Goal: Task Accomplishment & Management: Use online tool/utility

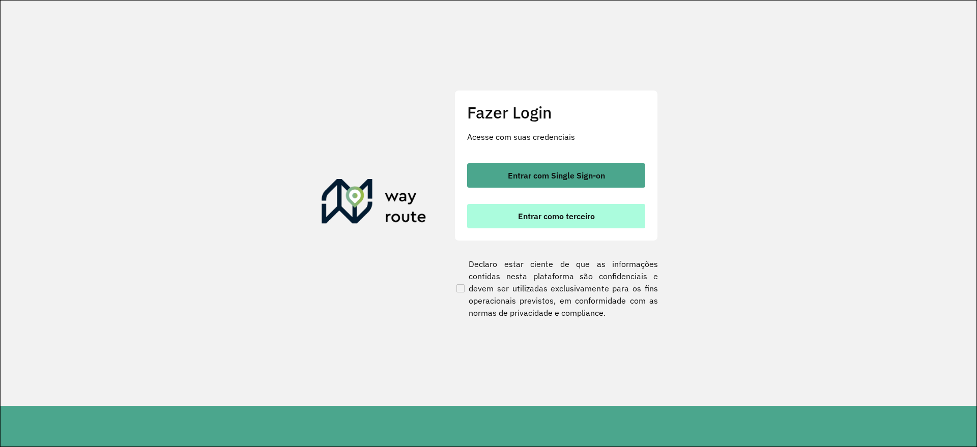
click at [509, 222] on button "Entrar como terceiro" at bounding box center [556, 216] width 178 height 24
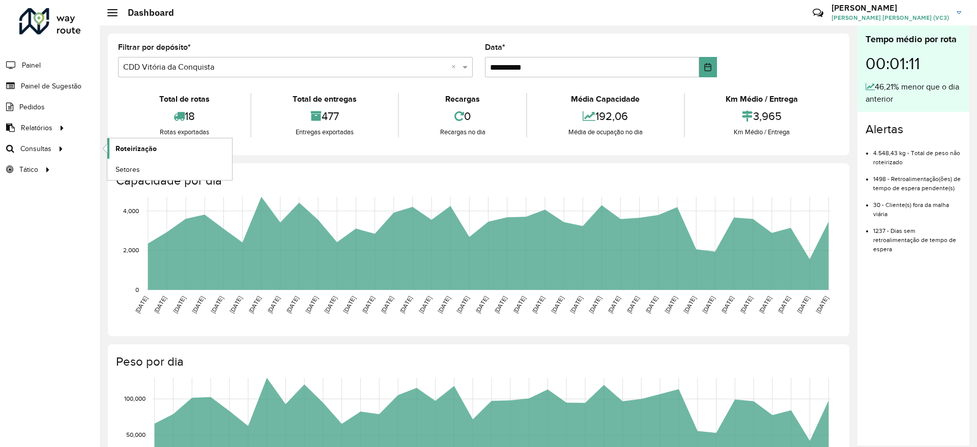
click at [130, 149] on span "Roteirização" at bounding box center [135, 148] width 41 height 11
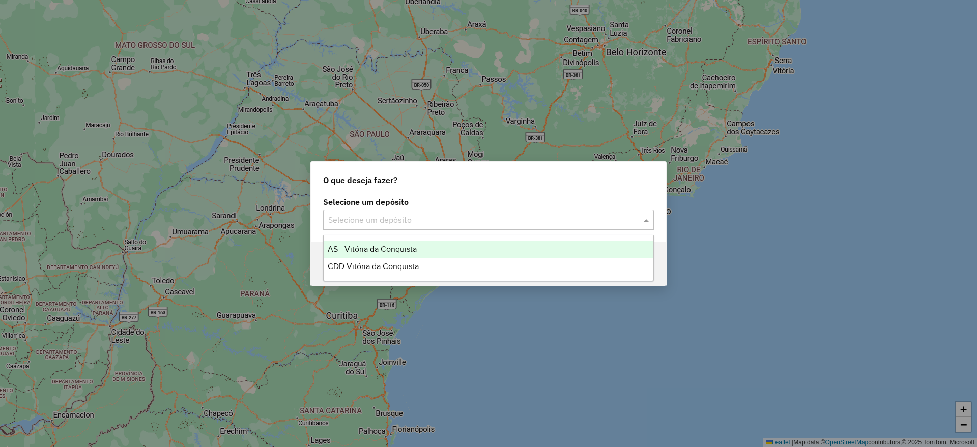
click at [641, 218] on span at bounding box center [647, 220] width 13 height 12
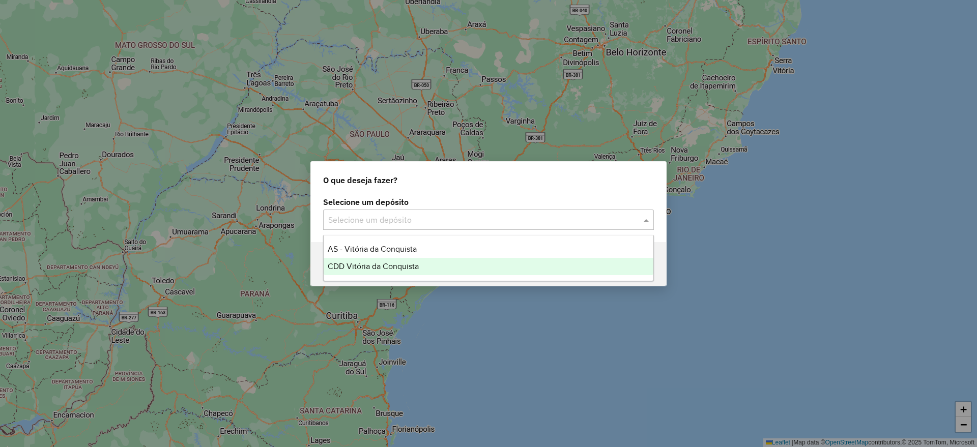
click at [432, 262] on div "CDD Vitória da Conquista" at bounding box center [489, 266] width 330 height 17
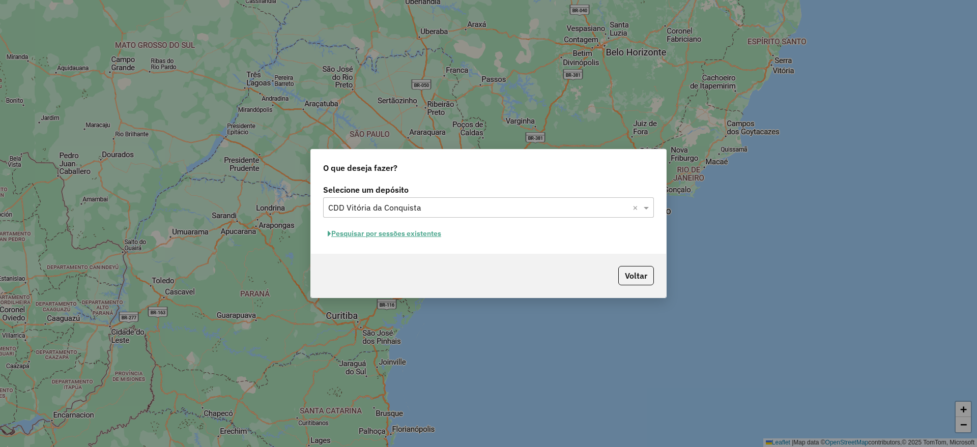
click at [520, 251] on div "Selecione um depósito Selecione um depósito × CDD Vitória da Conquista × Pesqui…" at bounding box center [488, 218] width 355 height 72
click at [393, 234] on button "Pesquisar por sessões existentes" at bounding box center [384, 234] width 123 height 16
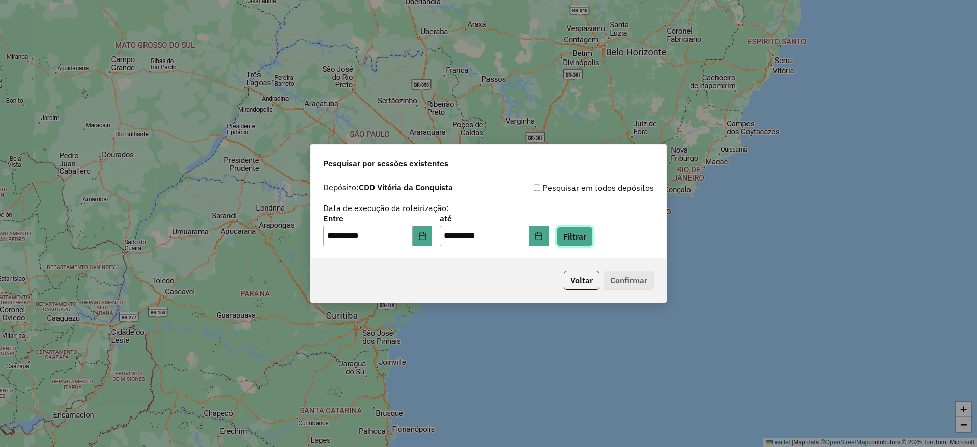
click at [586, 240] on button "Filtrar" at bounding box center [574, 236] width 36 height 19
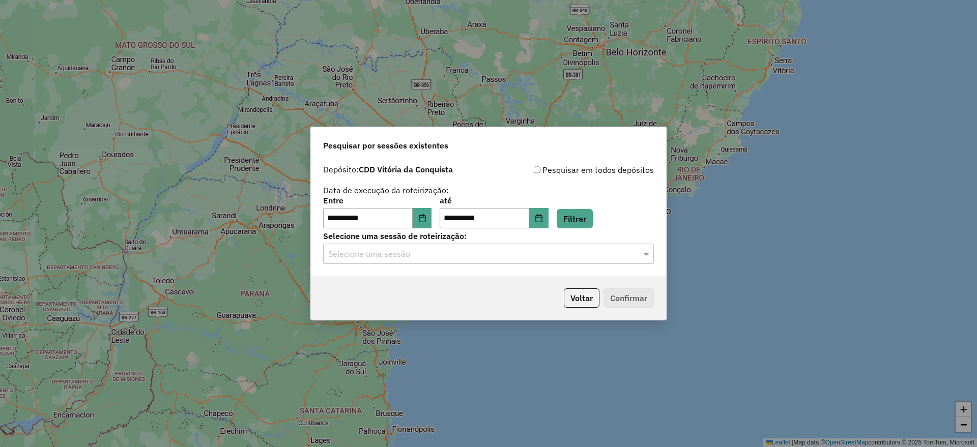
click at [516, 252] on input "text" at bounding box center [478, 254] width 300 height 12
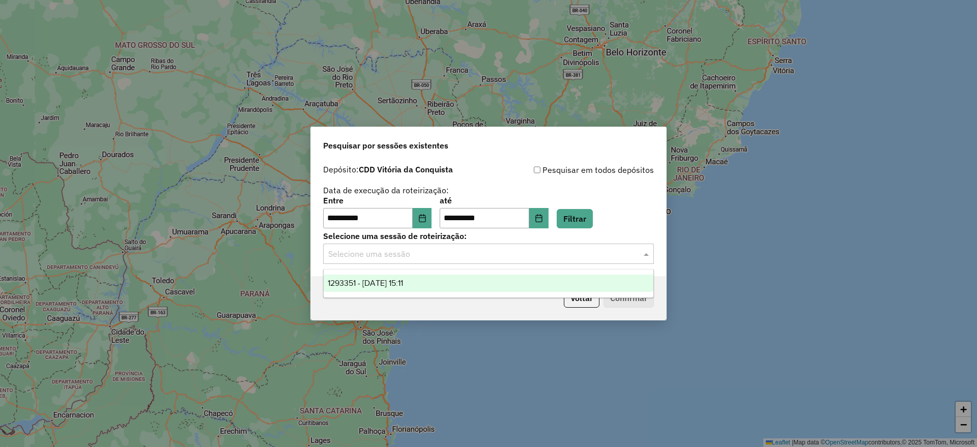
click at [421, 283] on div "1293351 - 13/10/2025 15:11" at bounding box center [489, 283] width 330 height 17
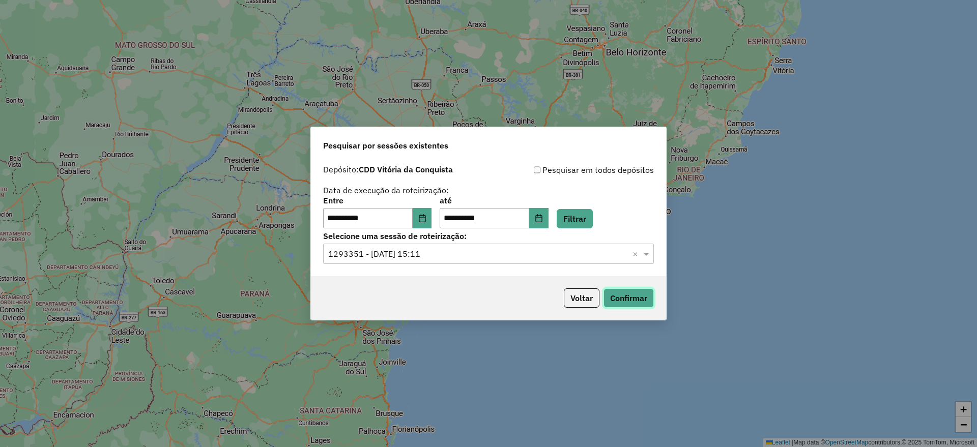
click at [615, 292] on button "Confirmar" at bounding box center [628, 297] width 50 height 19
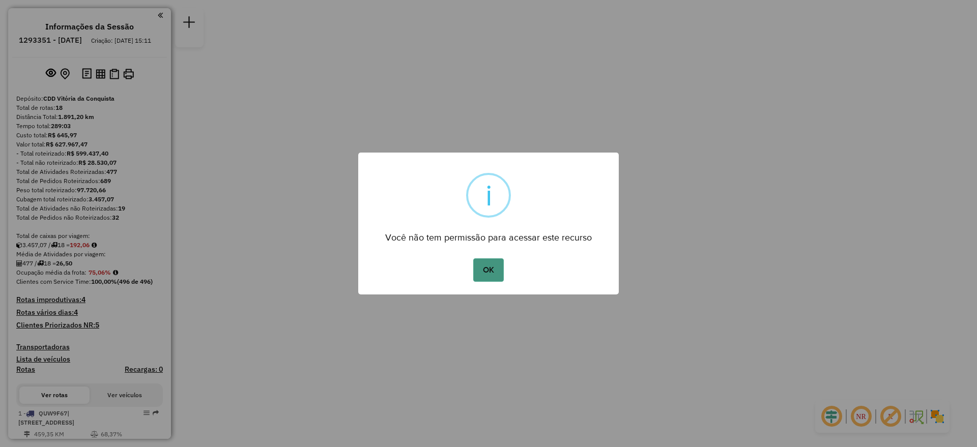
click at [480, 275] on button "OK" at bounding box center [488, 269] width 30 height 23
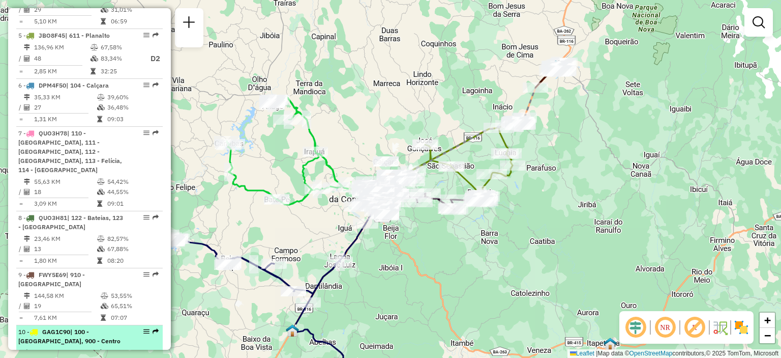
scroll to position [661, 0]
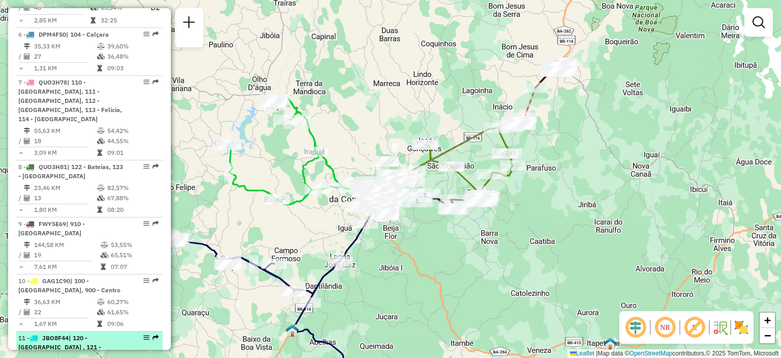
click at [143, 334] on em at bounding box center [146, 337] width 6 height 6
select select "**********"
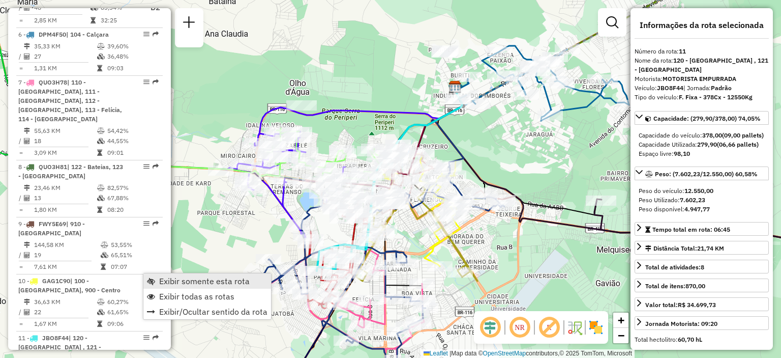
click at [163, 283] on span "Exibir somente esta rota" at bounding box center [204, 281] width 91 height 8
